Goal: Task Accomplishment & Management: Use online tool/utility

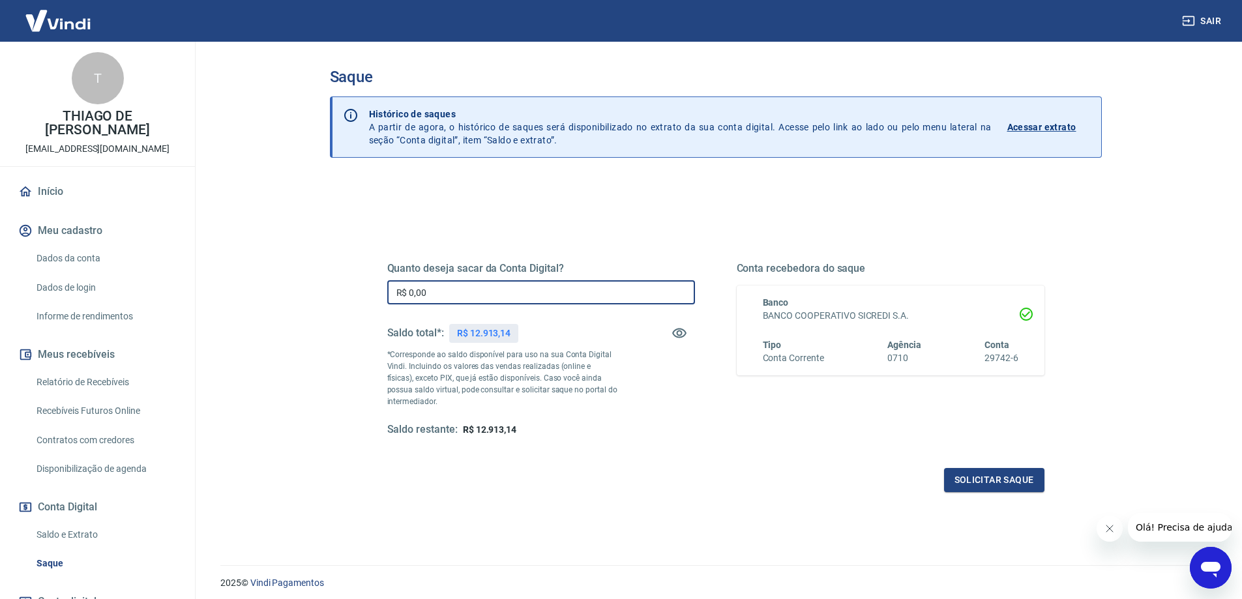
click at [462, 288] on input "R$ 0,00" at bounding box center [541, 292] width 308 height 24
type input "R$ 8.000,00"
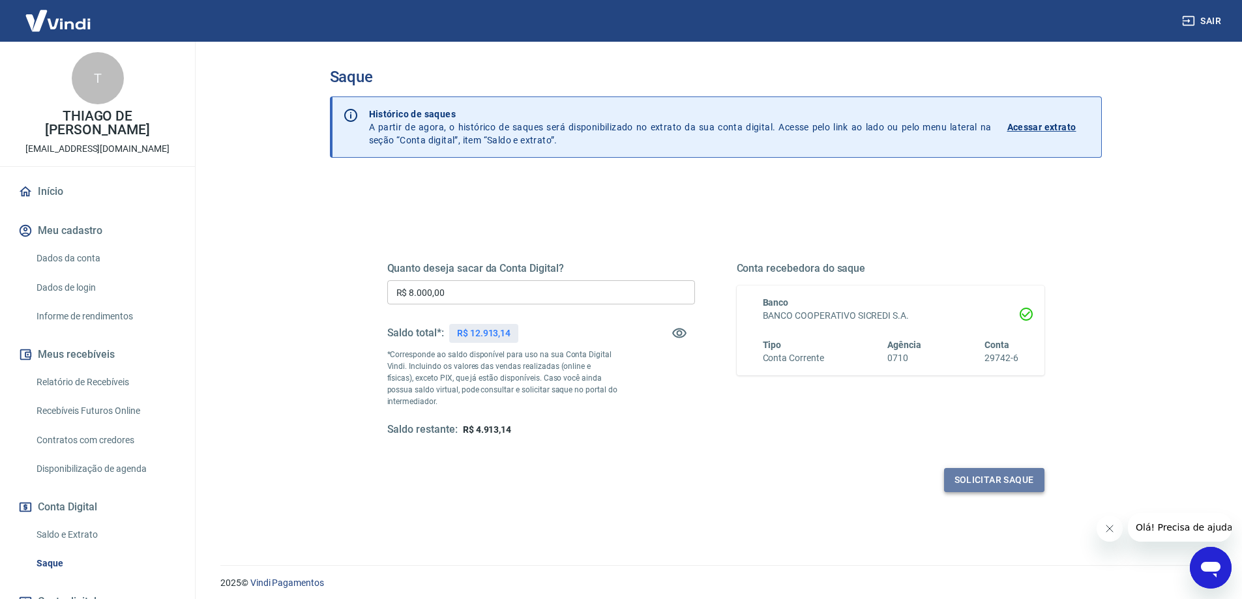
click at [995, 480] on button "Solicitar saque" at bounding box center [994, 480] width 100 height 24
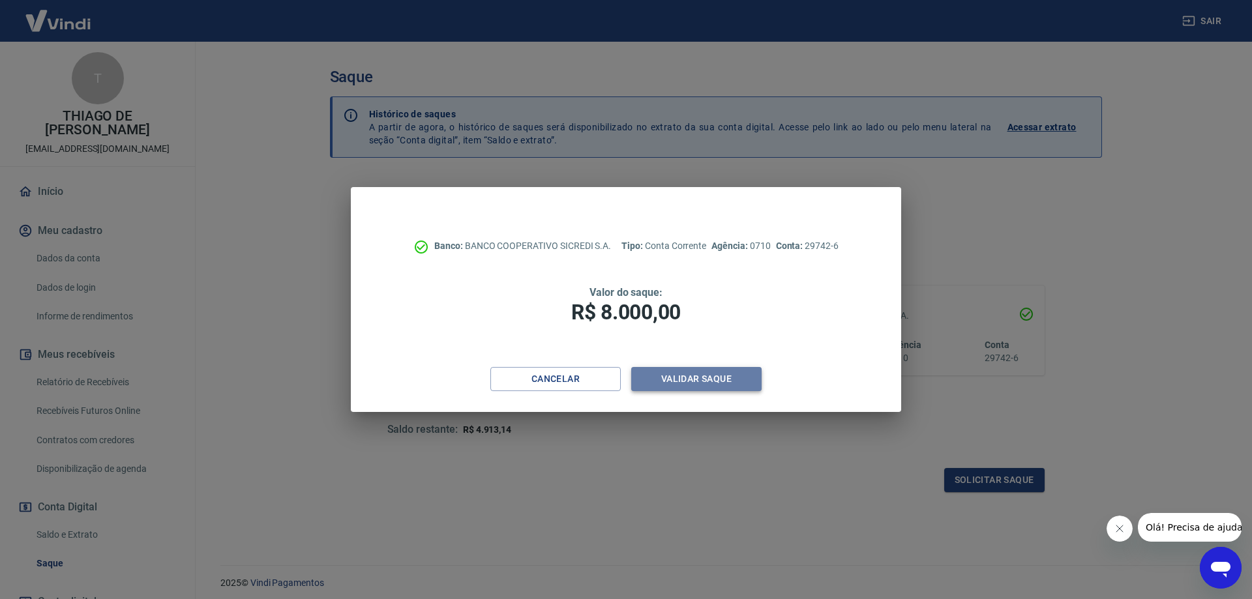
click at [683, 380] on button "Validar saque" at bounding box center [696, 379] width 130 height 24
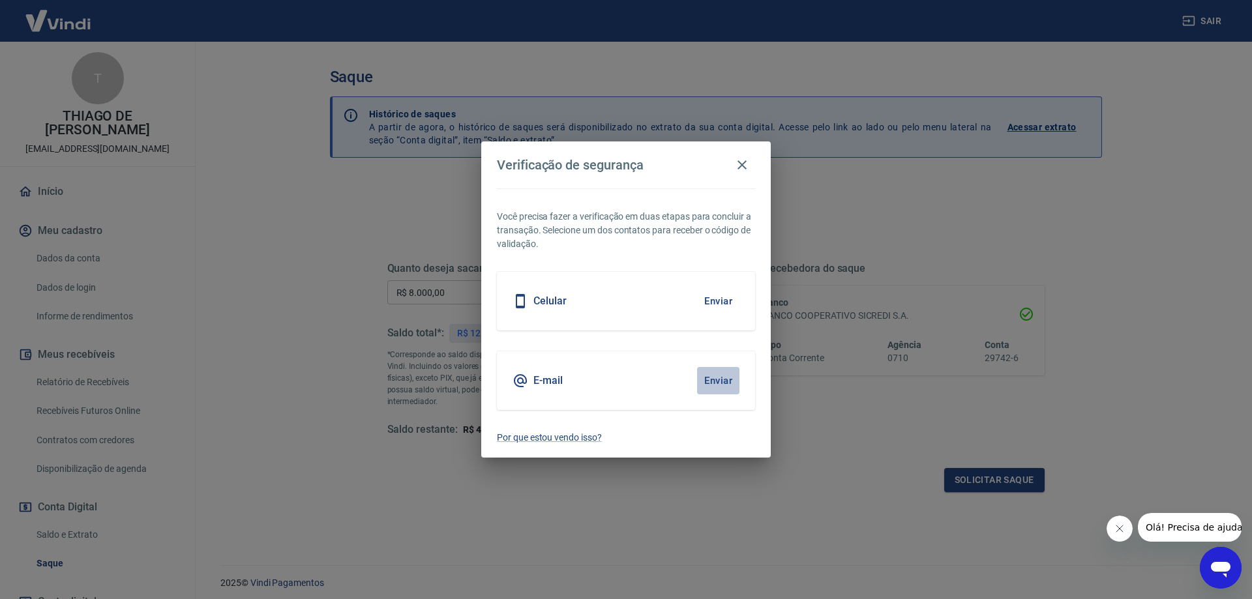
click at [711, 382] on button "Enviar" at bounding box center [718, 380] width 42 height 27
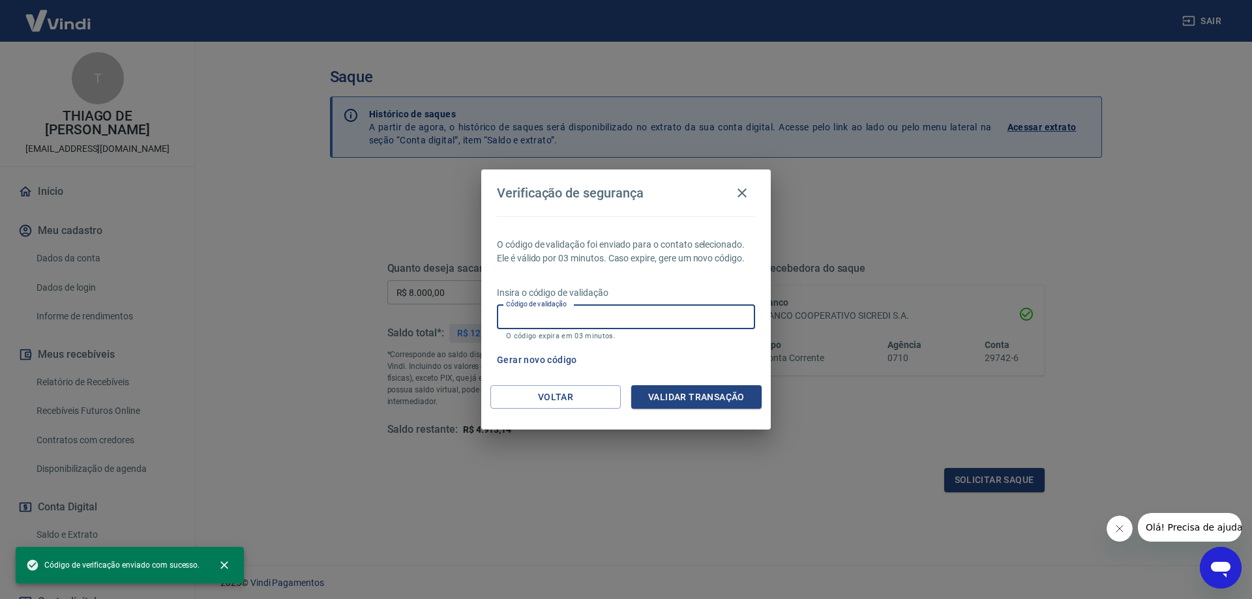
click at [542, 316] on input "Código de validação" at bounding box center [626, 317] width 258 height 24
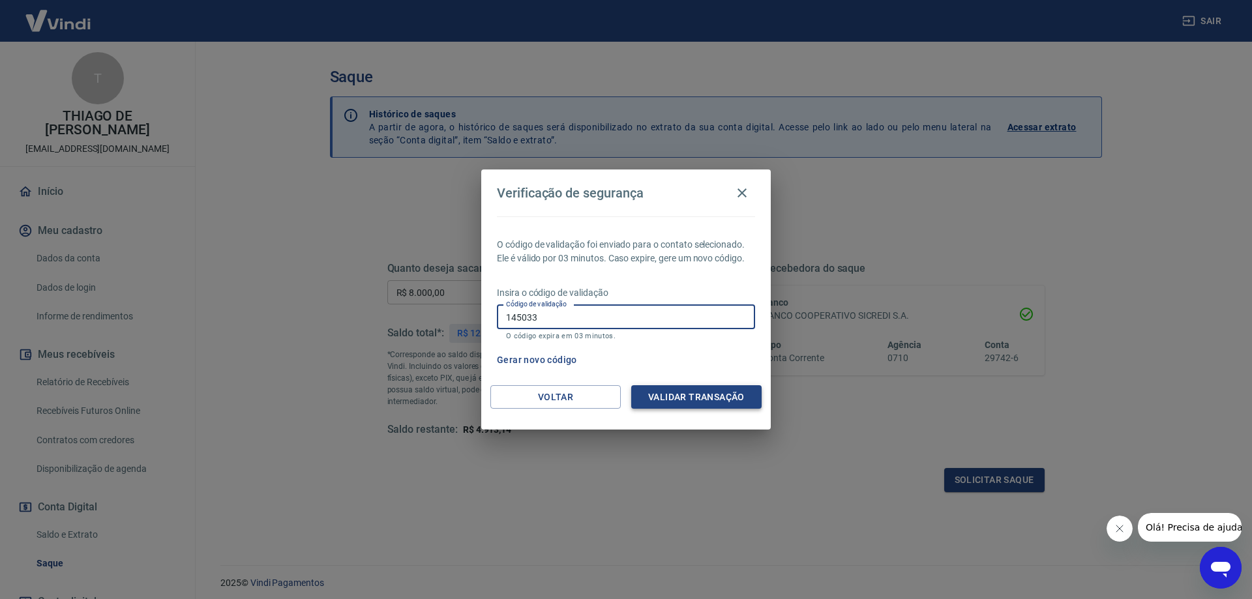
type input "145033"
click at [700, 394] on button "Validar transação" at bounding box center [696, 397] width 130 height 24
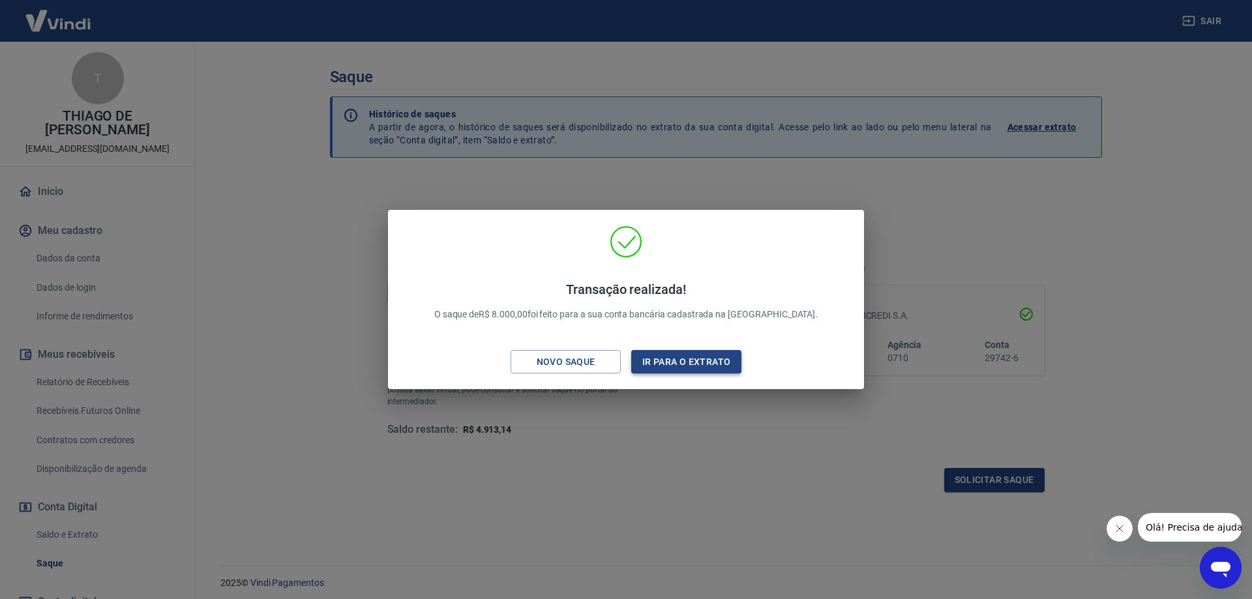
click at [710, 368] on button "Ir para o extrato" at bounding box center [686, 362] width 110 height 24
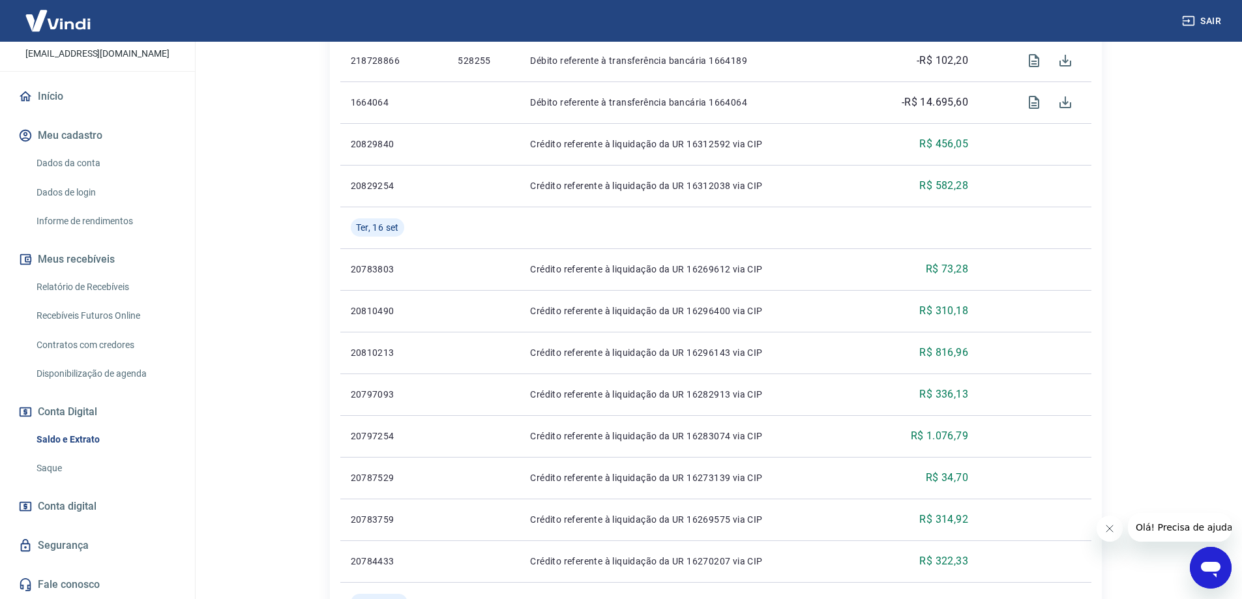
scroll to position [782, 0]
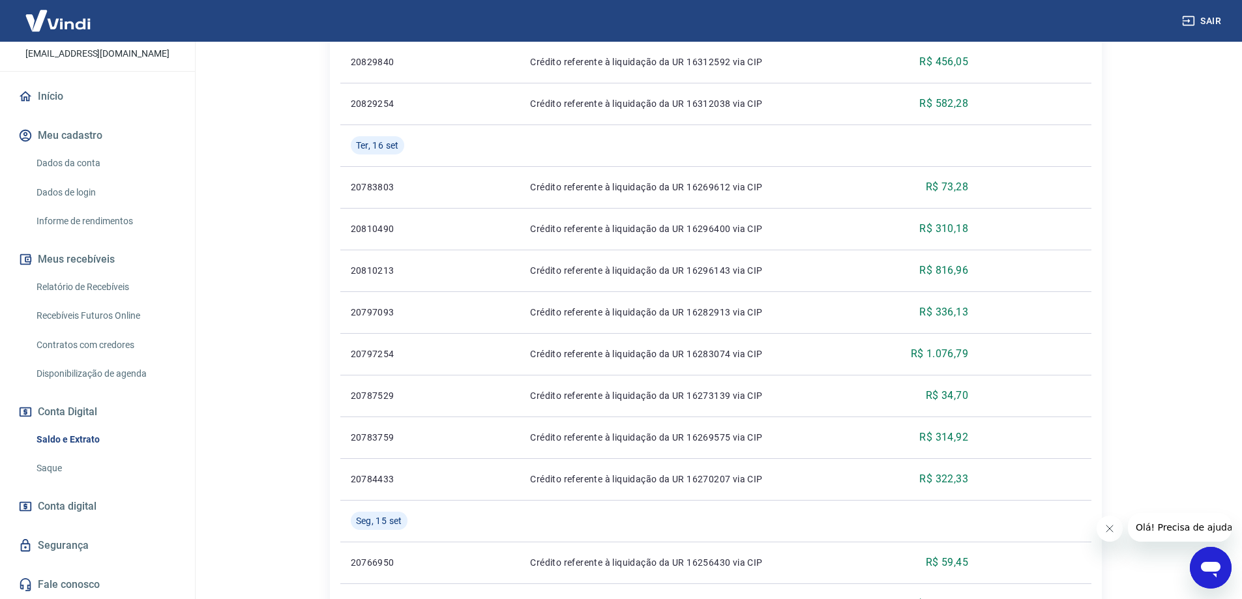
drag, startPoint x: 183, startPoint y: 531, endPoint x: 180, endPoint y: 551, distance: 20.4
click at [180, 551] on div "Início Meu cadastro Dados da conta Dados de login Informe de rendimentos Meus r…" at bounding box center [97, 340] width 195 height 517
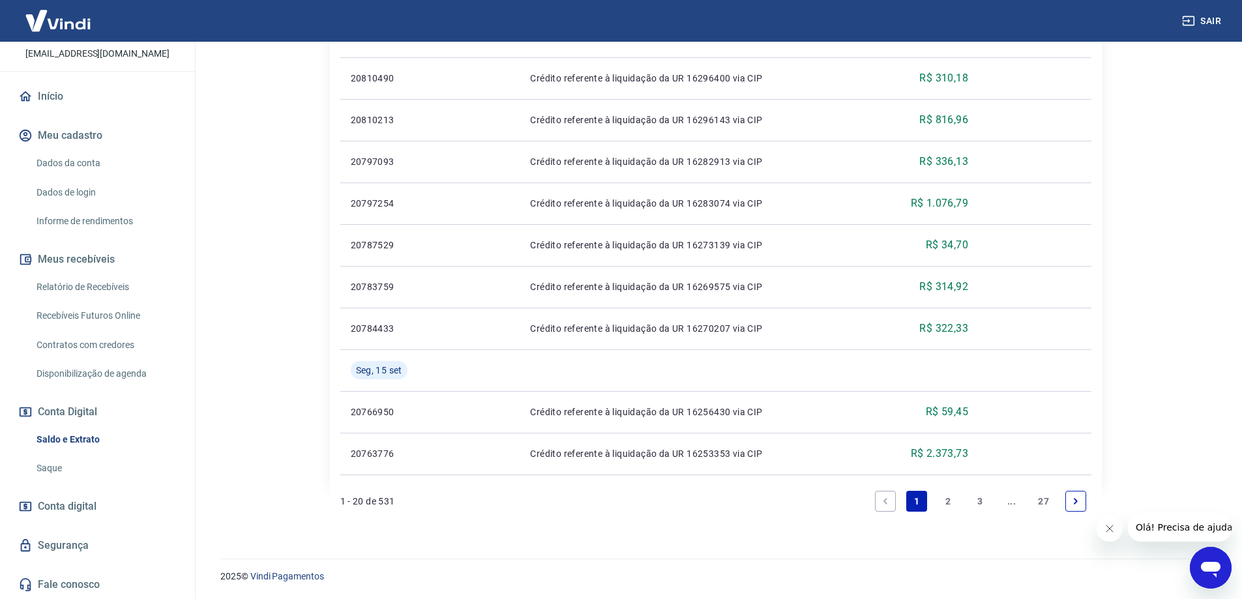
scroll to position [95, 0]
click at [1211, 22] on button "Sair" at bounding box center [1202, 21] width 47 height 24
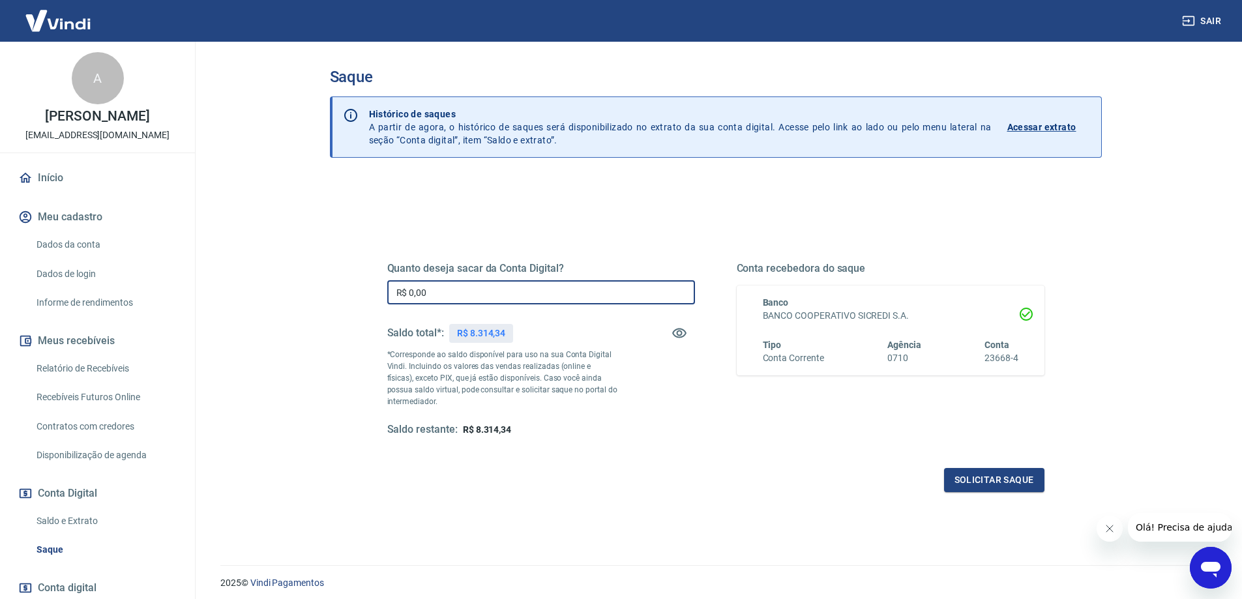
drag, startPoint x: 428, startPoint y: 286, endPoint x: 329, endPoint y: 322, distance: 105.6
click at [320, 308] on div "Saque Histórico de saques A partir de agora, o histórico de saques será disponi…" at bounding box center [715, 296] width 803 height 508
type input "R$ 5.000,00"
click at [1016, 475] on button "Solicitar saque" at bounding box center [994, 480] width 100 height 24
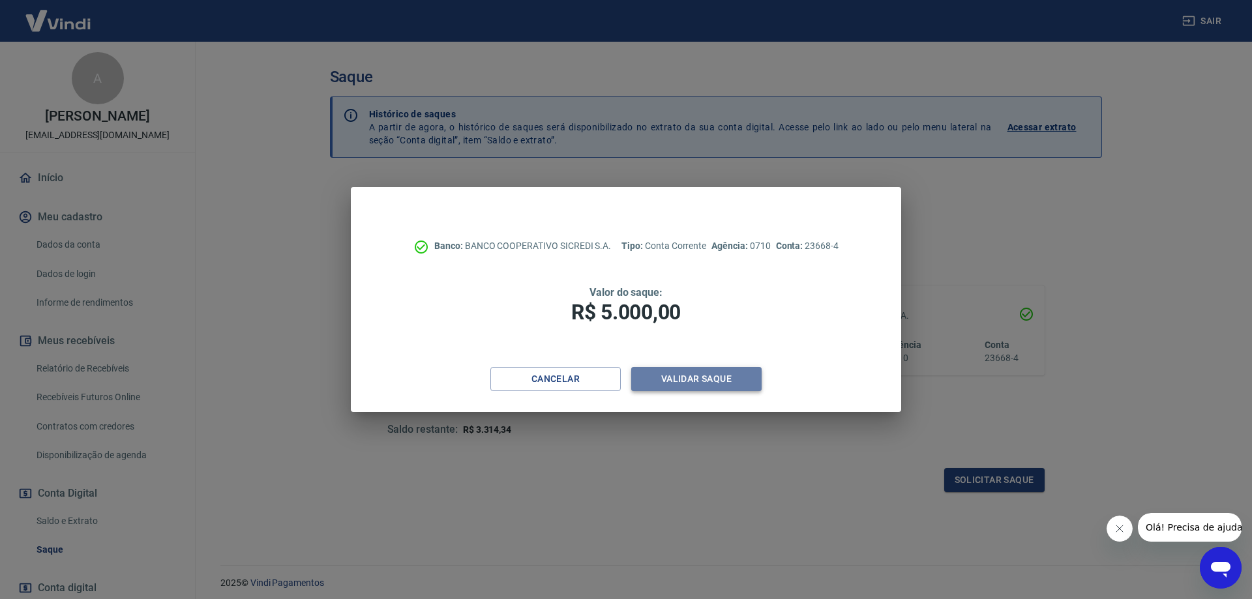
click at [715, 379] on button "Validar saque" at bounding box center [696, 379] width 130 height 24
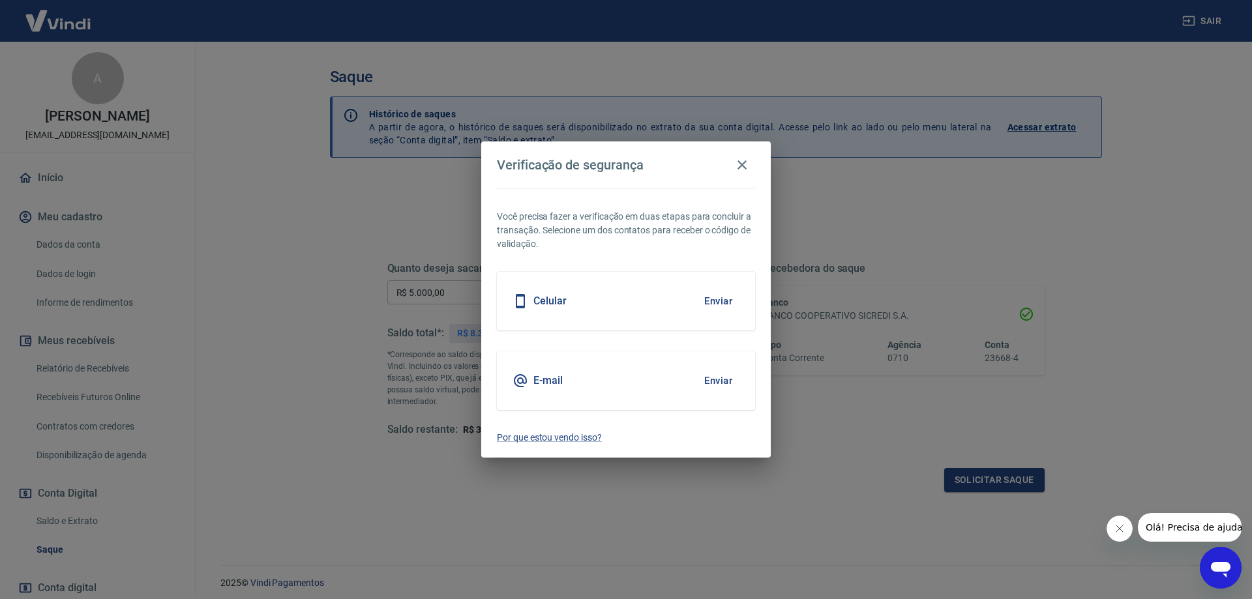
click at [716, 383] on button "Enviar" at bounding box center [718, 380] width 42 height 27
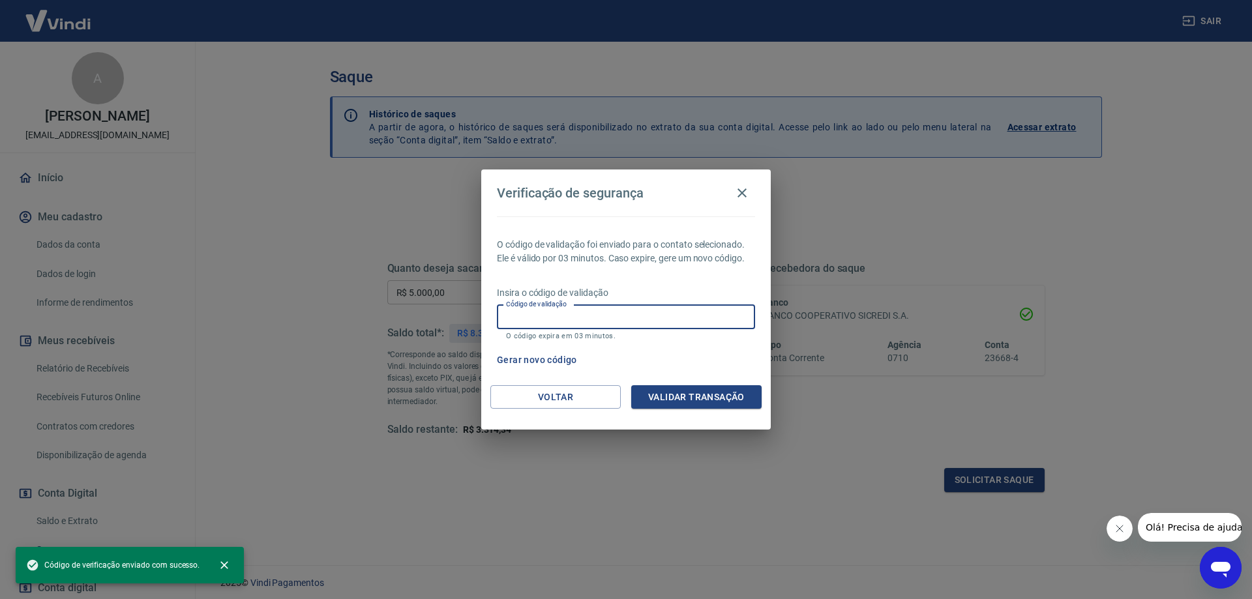
click at [605, 314] on input "Código de validação" at bounding box center [626, 317] width 258 height 24
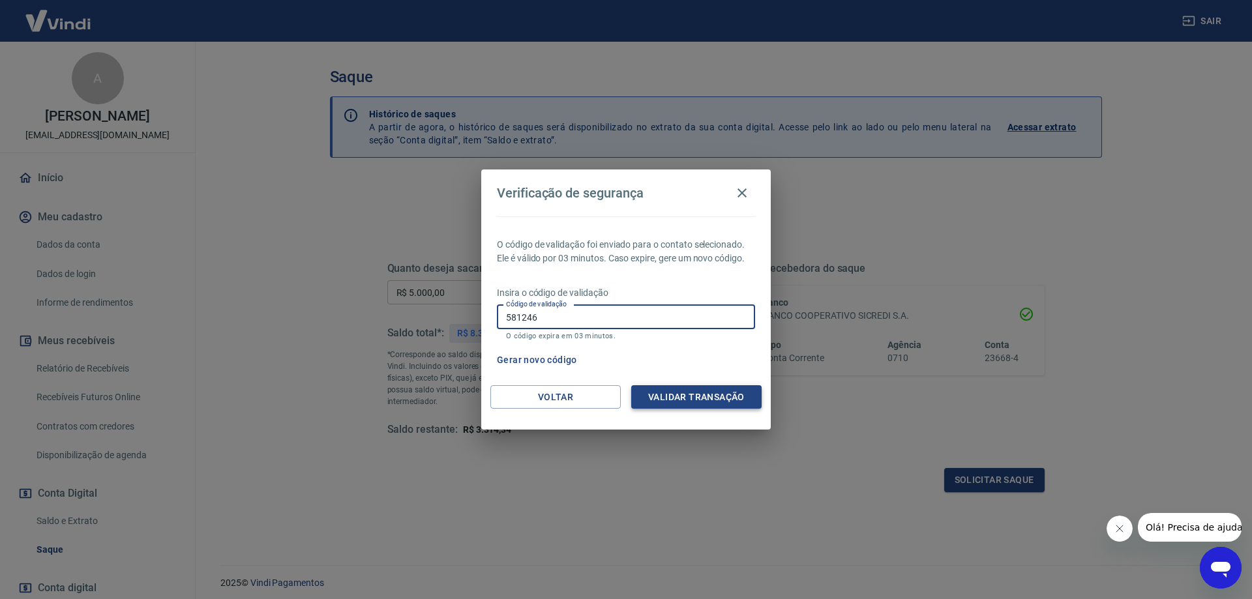
type input "581246"
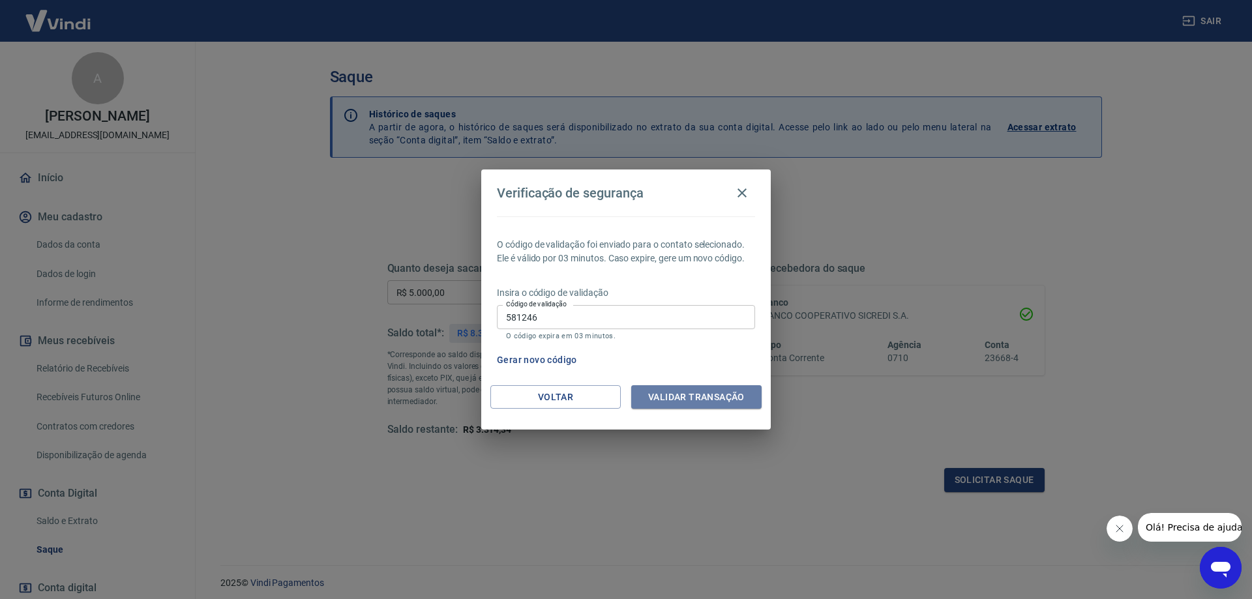
drag, startPoint x: 686, startPoint y: 385, endPoint x: 680, endPoint y: 396, distance: 12.9
click at [683, 391] on button "Validar transação" at bounding box center [696, 397] width 130 height 24
click at [681, 393] on div "Validar transação" at bounding box center [696, 397] width 130 height 24
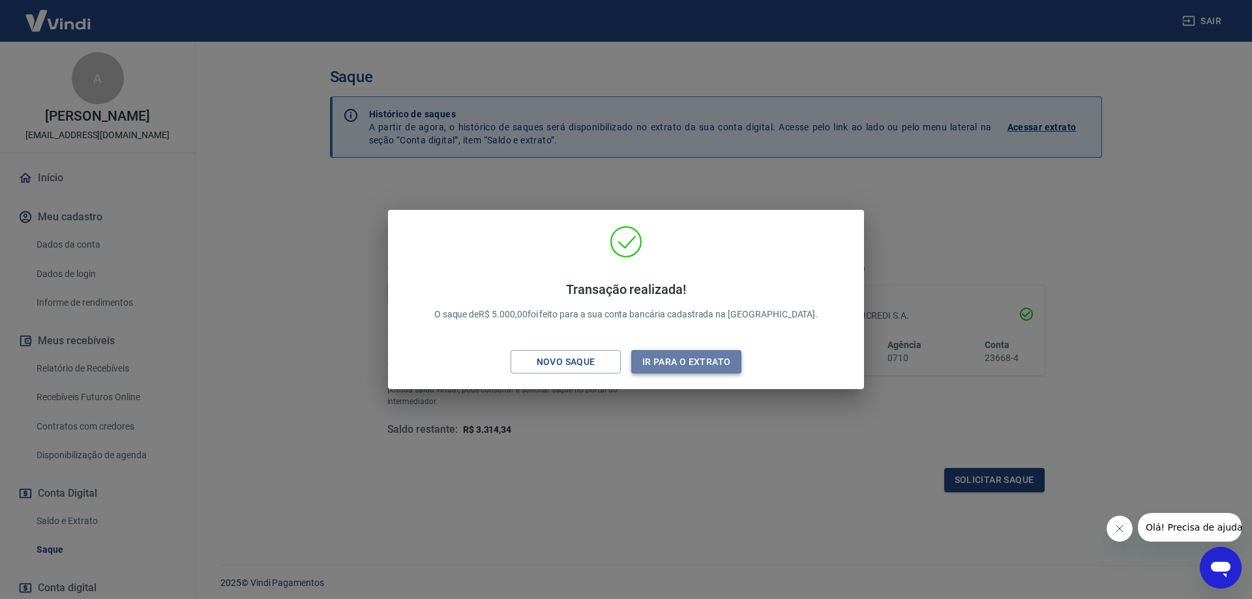
click at [681, 356] on button "Ir para o extrato" at bounding box center [686, 362] width 110 height 24
